Goal: Information Seeking & Learning: Compare options

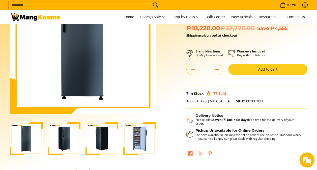
scroll to position [76, 0]
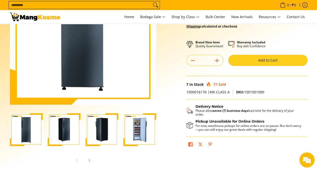
click at [145, 134] on img "Condura 7.0 Cu. Ft. Upright Freezer Inverter Refrigerator, CUF700MNi (Class A)-4" at bounding box center [139, 129] width 33 height 33
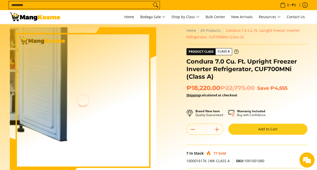
scroll to position [0, 0]
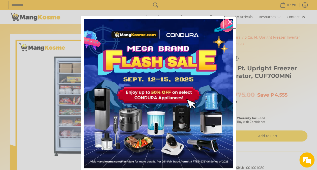
click at [228, 20] on icon "close icon" at bounding box center [230, 22] width 4 height 4
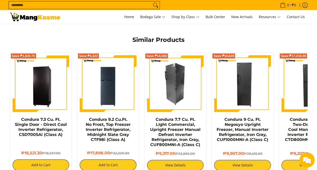
click at [172, 80] on img at bounding box center [175, 83] width 57 height 57
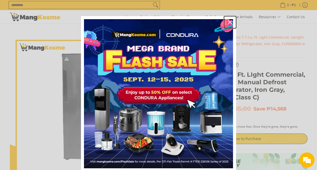
click at [228, 20] on icon "close icon" at bounding box center [230, 22] width 4 height 4
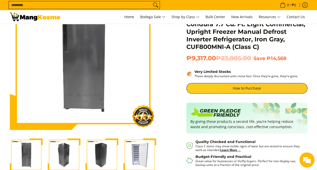
click at [143, 159] on img "Condura 7.7 Cu. Ft. LIght Commercial, Upright Freezer Manual Defrost Inverter R…" at bounding box center [139, 154] width 33 height 33
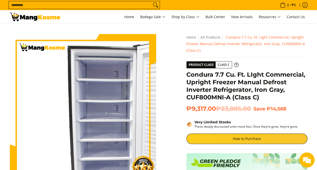
click at [55, 90] on img at bounding box center [83, 107] width 146 height 146
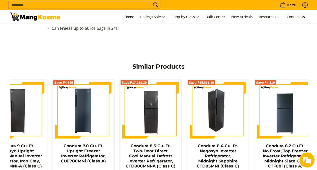
scroll to position [0, 33]
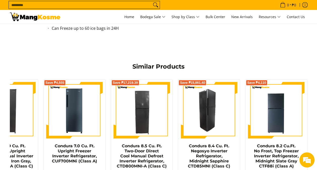
drag, startPoint x: 289, startPoint y: 98, endPoint x: 215, endPoint y: 99, distance: 74.3
click at [215, 99] on div "Save ₱18,649 Condura 9 Cu. Ft. Negosyo Upright Freezer, Manual Inverter Refrige…" at bounding box center [142, 136] width 336 height 119
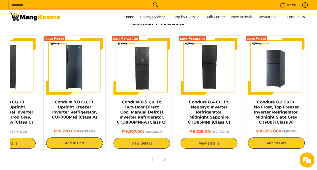
scroll to position [604, 0]
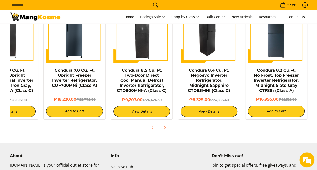
click at [200, 56] on img at bounding box center [208, 34] width 57 height 57
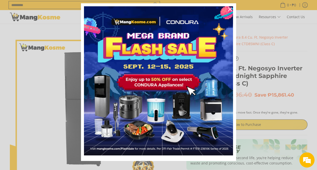
scroll to position [20, 0]
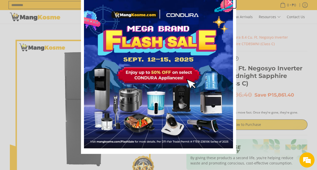
click at [226, 3] on div "Close" at bounding box center [230, 2] width 8 height 8
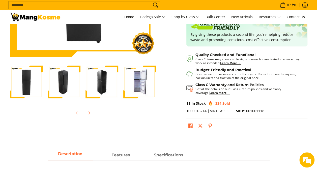
scroll to position [101, 0]
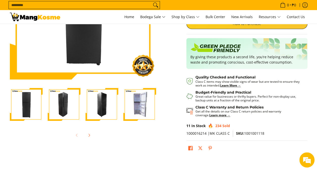
click at [147, 109] on img "Condura 8.4 Cu. Ft. Negosyo Inverter Refrigerator, Midnight Sapphire CTD85MNI (…" at bounding box center [139, 104] width 33 height 33
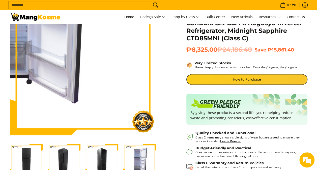
scroll to position [0, 0]
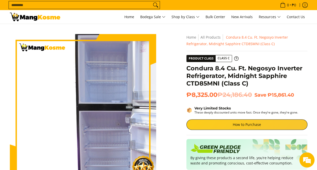
click at [60, 96] on img at bounding box center [83, 107] width 146 height 146
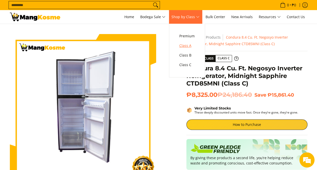
click at [188, 47] on span "Class A" at bounding box center [186, 46] width 15 height 6
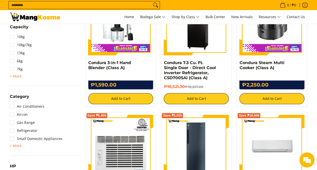
scroll to position [302, 0]
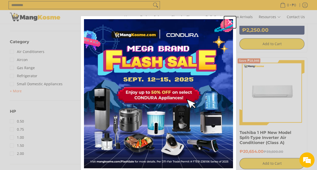
click at [229, 24] on icon "close icon" at bounding box center [230, 22] width 4 height 4
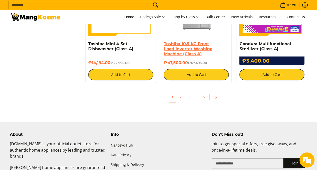
scroll to position [915, 0]
